Goal: Information Seeking & Learning: Understand process/instructions

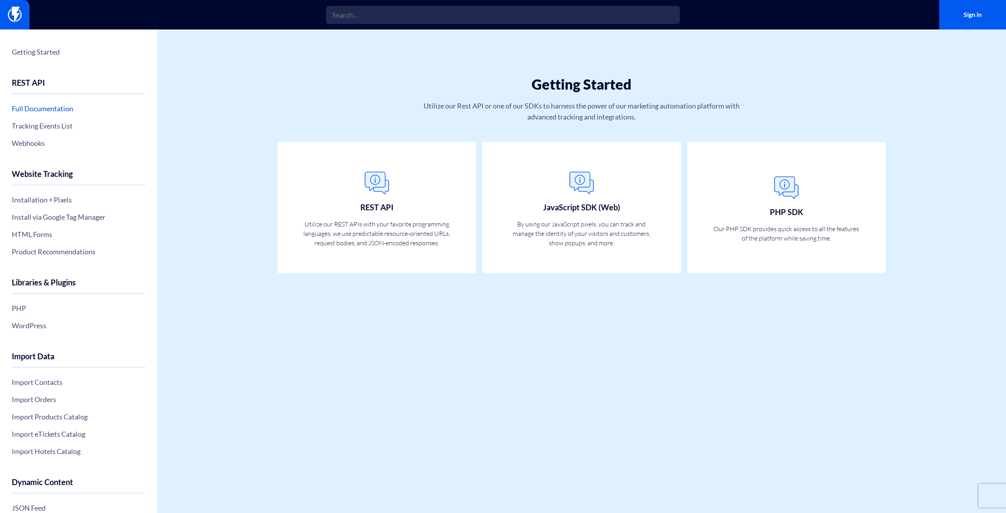
click at [57, 110] on link "Full Documentation" at bounding box center [79, 108] width 134 height 13
